Goal: Information Seeking & Learning: Learn about a topic

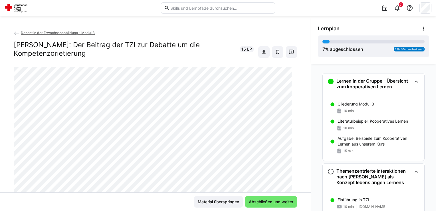
scroll to position [127, 0]
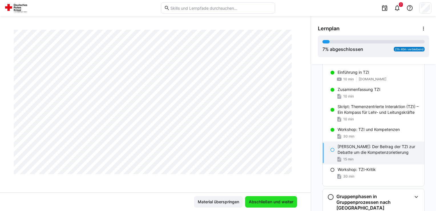
click at [259, 202] on span "Abschließen und weiter" at bounding box center [271, 202] width 46 height 6
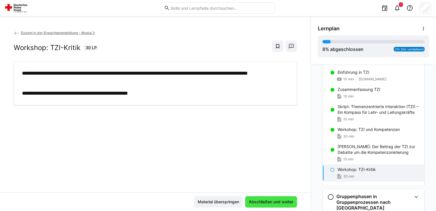
click at [275, 199] on span "Abschließen und weiter" at bounding box center [271, 202] width 46 height 6
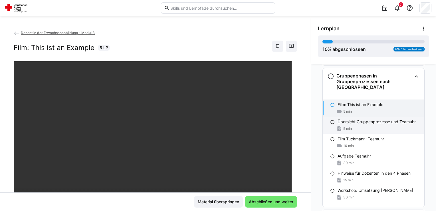
click at [355, 124] on div "Übersicht Gruppenprozesse und Teamuhr 5 min" at bounding box center [374, 124] width 102 height 17
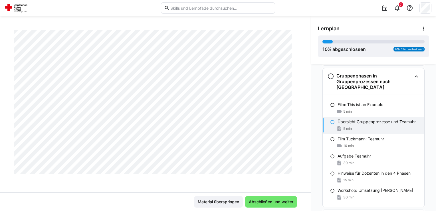
scroll to position [257, 0]
click at [380, 99] on div "Film: This ist an Example 5 min" at bounding box center [374, 107] width 102 height 17
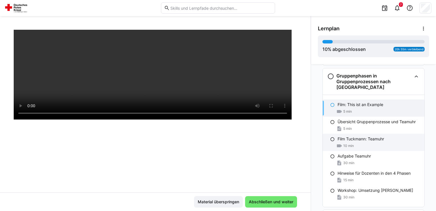
scroll to position [97, 0]
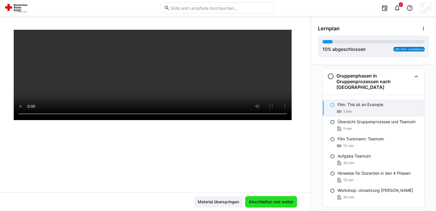
click at [279, 199] on span "Abschließen und weiter" at bounding box center [271, 202] width 46 height 6
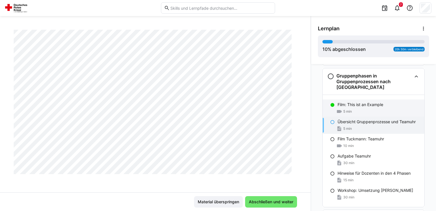
scroll to position [276, 0]
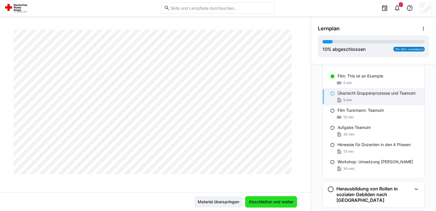
click at [273, 199] on span "Abschließen und weiter" at bounding box center [271, 202] width 46 height 6
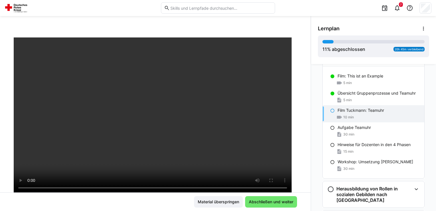
scroll to position [29, 0]
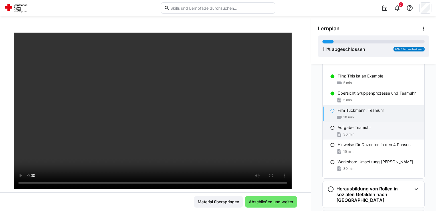
click at [372, 128] on div "Aufgabe Teamuhr" at bounding box center [379, 127] width 82 height 6
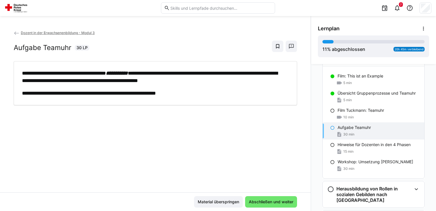
scroll to position [0, 0]
click at [375, 146] on p "Hinweise für Dozenten in den 4 Phasen" at bounding box center [374, 145] width 73 height 6
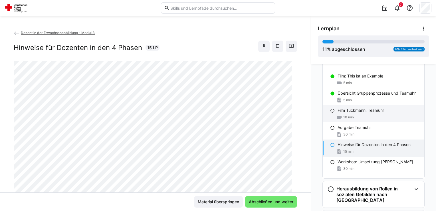
click at [363, 111] on p "Film Tuckmann: Teamuhr" at bounding box center [361, 110] width 47 height 6
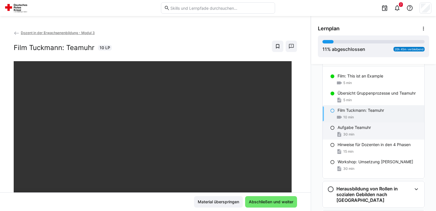
click at [365, 132] on div "30 min" at bounding box center [379, 134] width 82 height 6
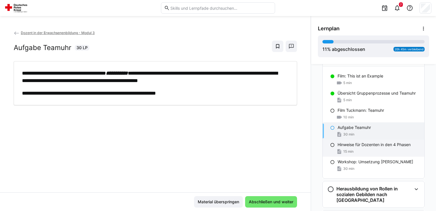
click at [369, 148] on div "15 min" at bounding box center [379, 151] width 82 height 6
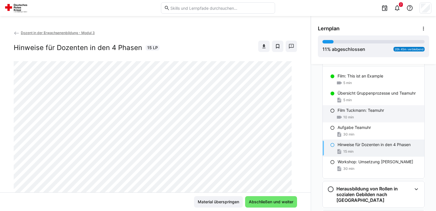
click at [361, 118] on div "10 min" at bounding box center [379, 117] width 82 height 6
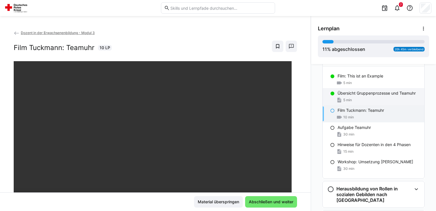
click at [357, 103] on div "Übersicht Gruppenprozesse und Teamuhr 5 min" at bounding box center [374, 96] width 102 height 17
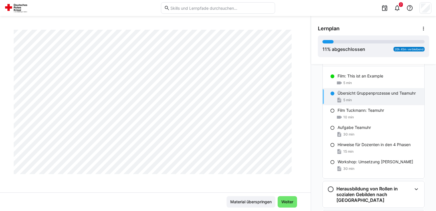
scroll to position [267, 0]
click at [360, 116] on div "10 min" at bounding box center [379, 117] width 82 height 6
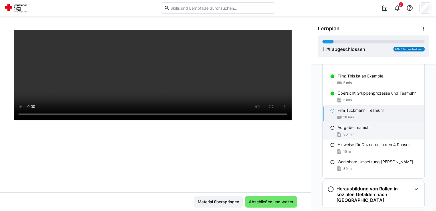
click at [364, 129] on p "Aufgabe Teamuhr" at bounding box center [354, 127] width 33 height 6
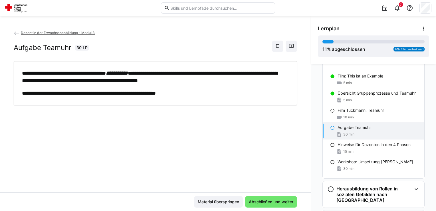
click at [239, 166] on div "**********" at bounding box center [155, 111] width 311 height 162
click at [364, 114] on div "10 min" at bounding box center [379, 117] width 82 height 6
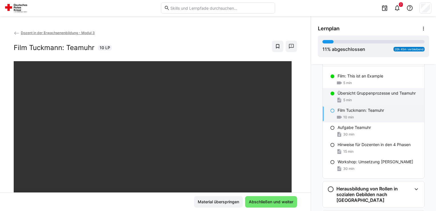
click at [364, 97] on div "5 min" at bounding box center [379, 100] width 82 height 6
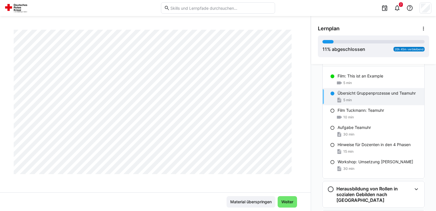
scroll to position [267, 0]
click at [305, 167] on div "Dozent in der Erwachsenenbildung - Modul 3 Übersicht Gruppenprozesse und Teamuh…" at bounding box center [155, 111] width 311 height 162
click at [306, 154] on div "Dozent in der Erwachsenenbildung - Modul 3 Übersicht Gruppenprozesse und Teamuh…" at bounding box center [155, 111] width 311 height 162
